Goal: Information Seeking & Learning: Learn about a topic

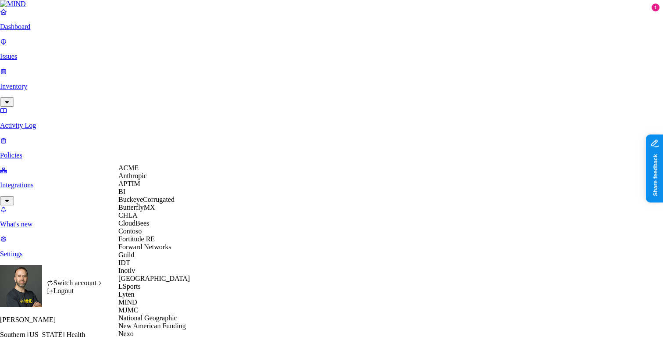
scroll to position [387, 0]
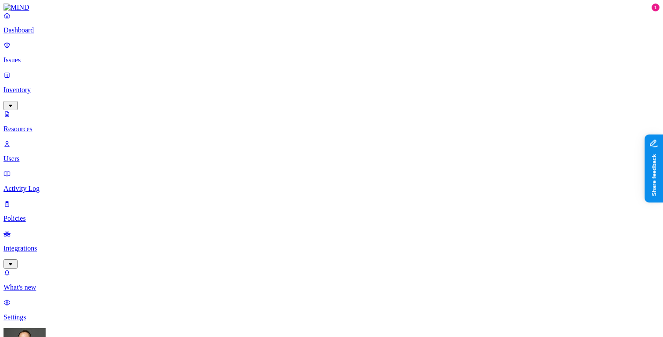
click at [262, 122] on button "button" at bounding box center [265, 123] width 7 height 3
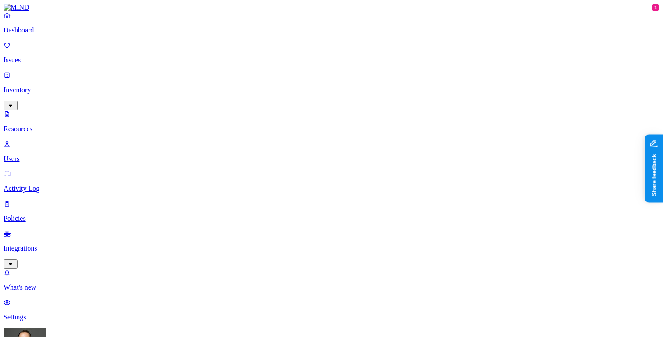
click at [47, 34] on p "Dashboard" at bounding box center [332, 30] width 656 height 8
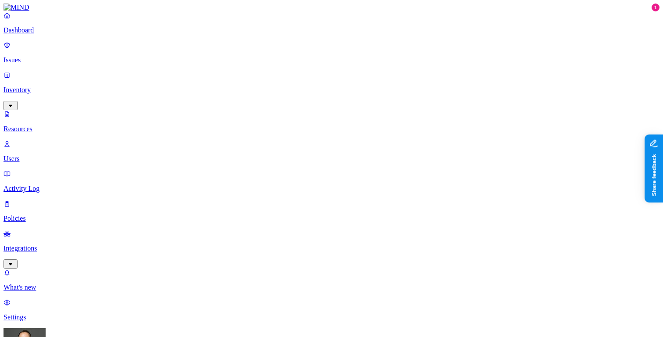
click at [60, 34] on p "Dashboard" at bounding box center [332, 30] width 656 height 8
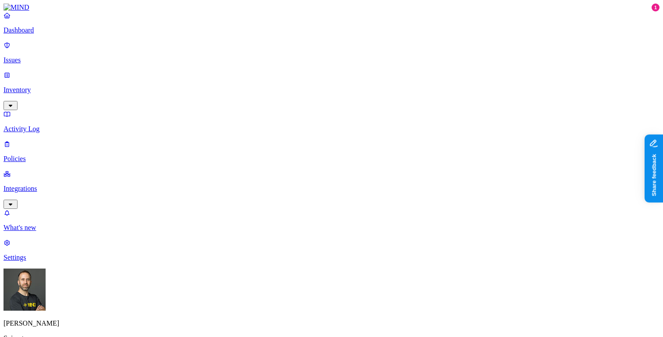
click at [36, 56] on p "Issues" at bounding box center [332, 60] width 656 height 8
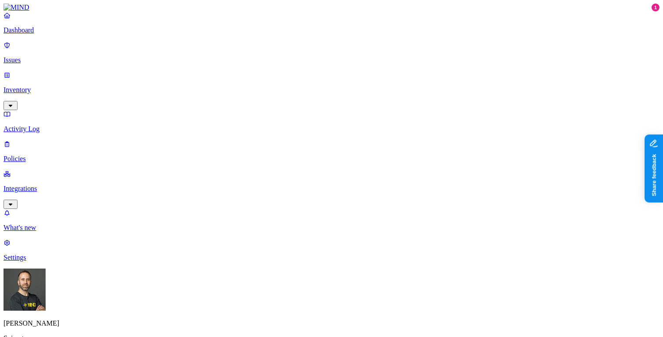
click at [63, 34] on p "Dashboard" at bounding box center [332, 30] width 656 height 8
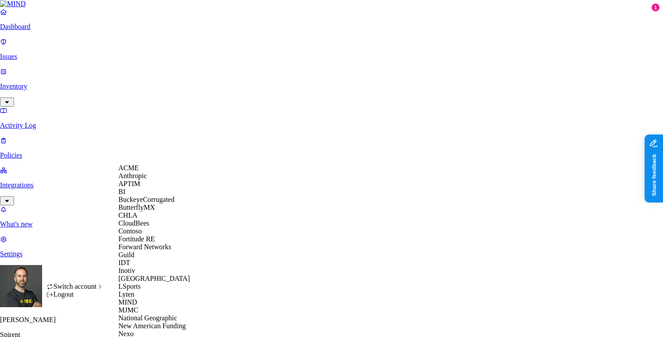
scroll to position [330, 0]
